Goal: Transaction & Acquisition: Book appointment/travel/reservation

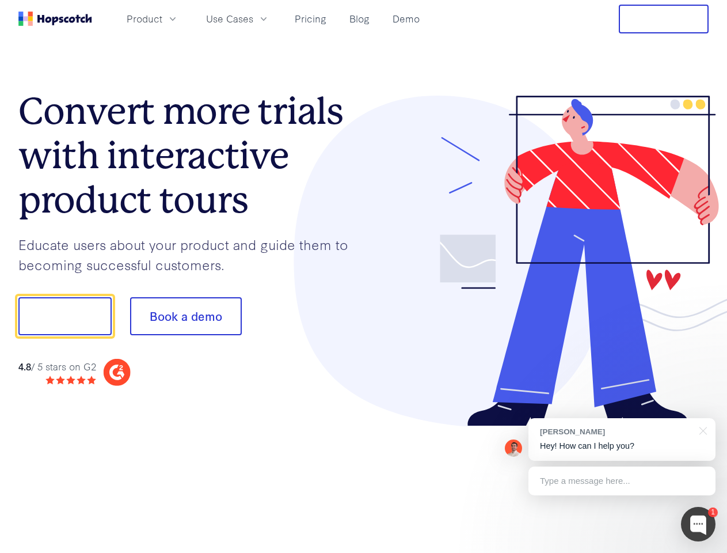
click at [364, 276] on div at bounding box center [536, 261] width 345 height 331
click at [162, 18] on span "Product" at bounding box center [145, 19] width 36 height 14
click at [253, 18] on span "Use Cases" at bounding box center [229, 19] width 47 height 14
click at [664, 19] on button "Free Trial" at bounding box center [664, 19] width 90 height 29
click at [64, 316] on button "Show me!" at bounding box center [64, 316] width 93 height 38
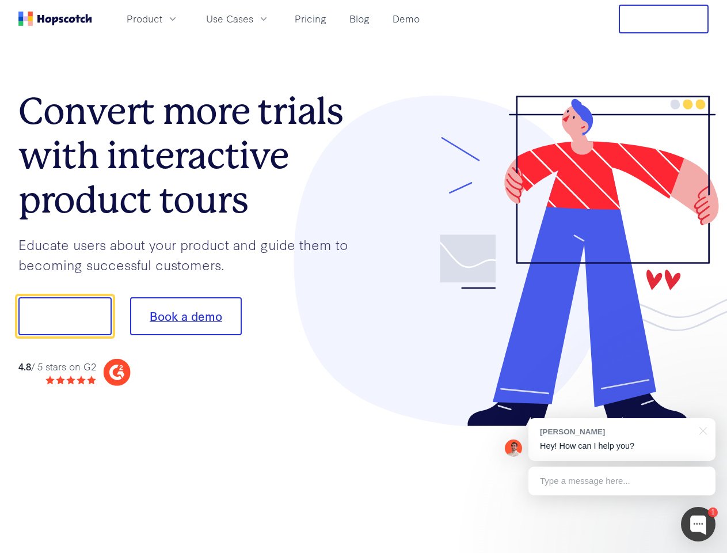
click at [185, 316] on button "Book a demo" at bounding box center [186, 316] width 112 height 38
click at [698, 524] on div at bounding box center [698, 523] width 35 height 35
click at [622, 439] on div "[PERSON_NAME] Hey! How can I help you?" at bounding box center [621, 439] width 187 height 43
click at [701, 429] on div at bounding box center [608, 315] width 216 height 384
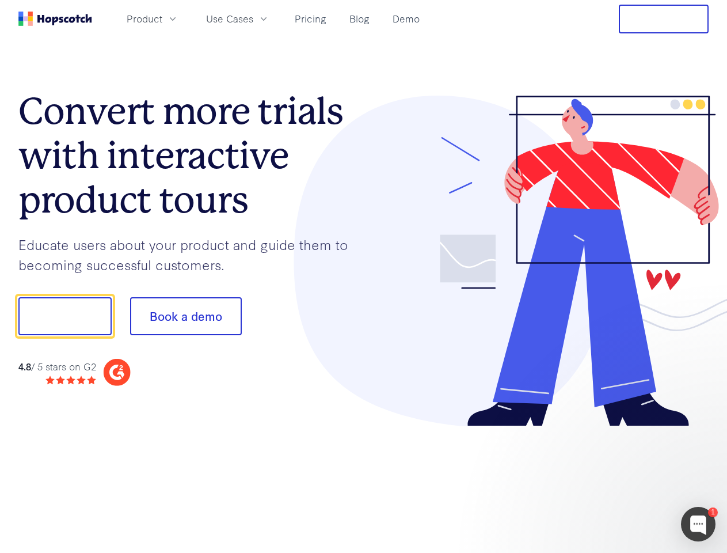
click at [622, 481] on div at bounding box center [608, 392] width 216 height 230
